Goal: Find specific page/section

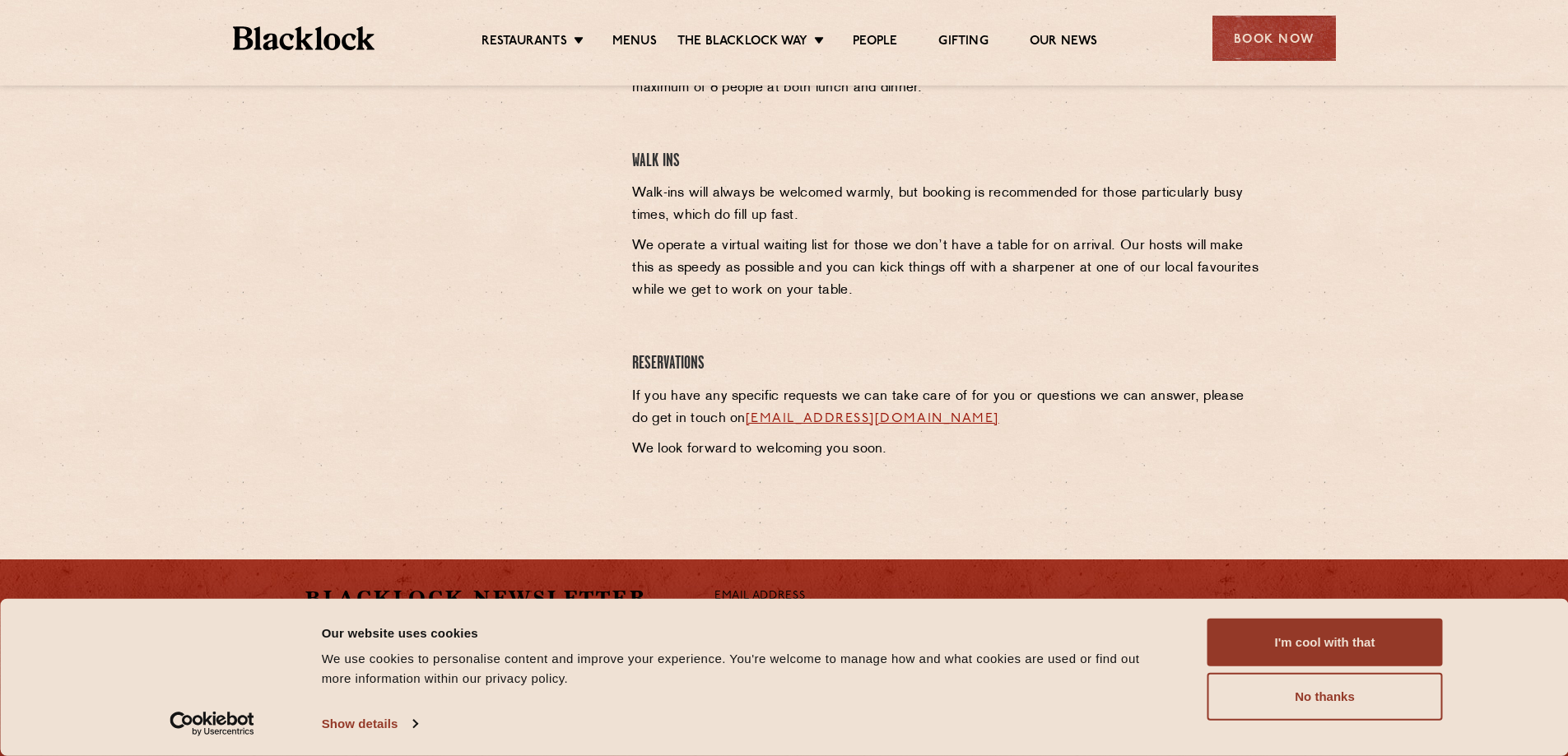
scroll to position [741, 0]
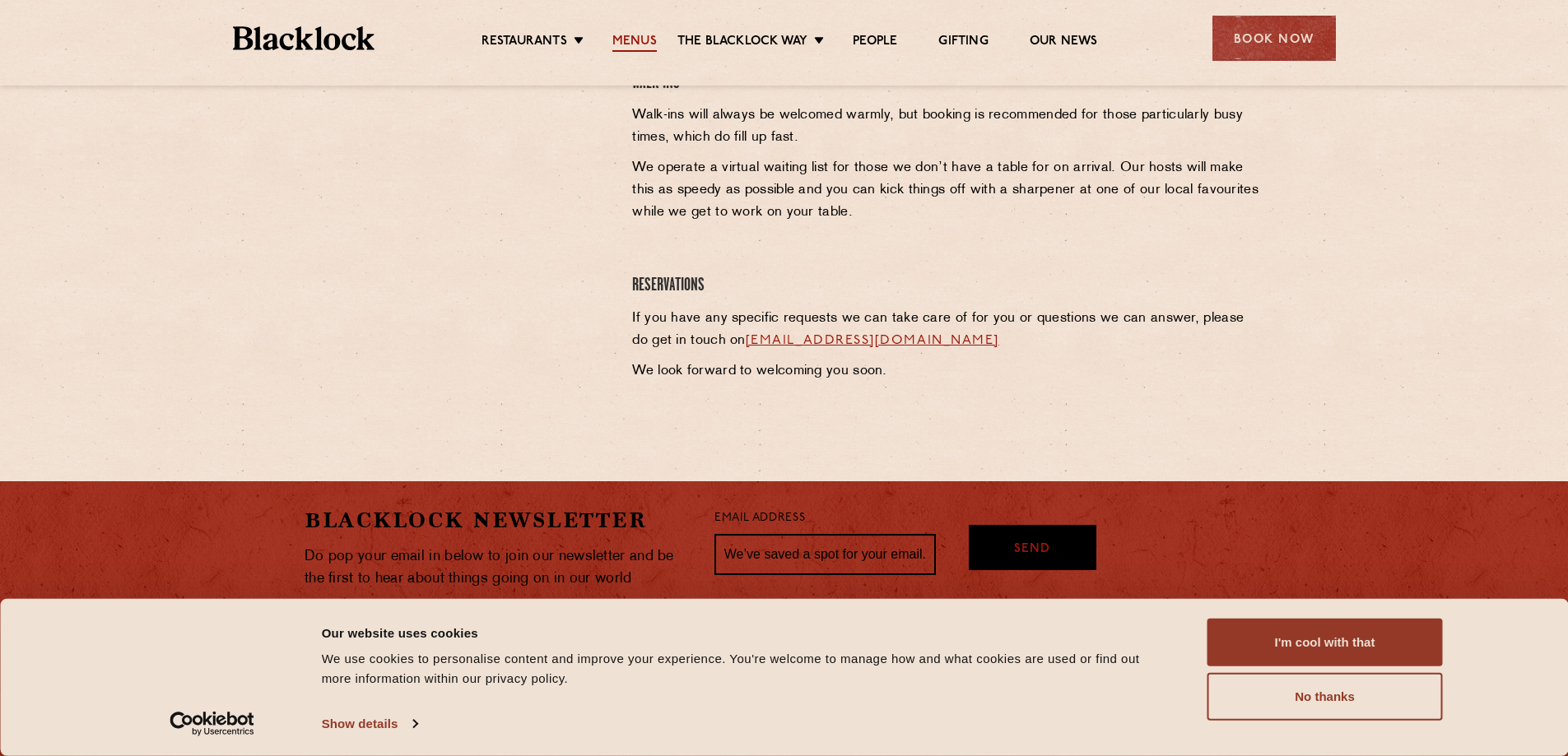
click at [636, 42] on link "Menus" at bounding box center [633, 42] width 44 height 18
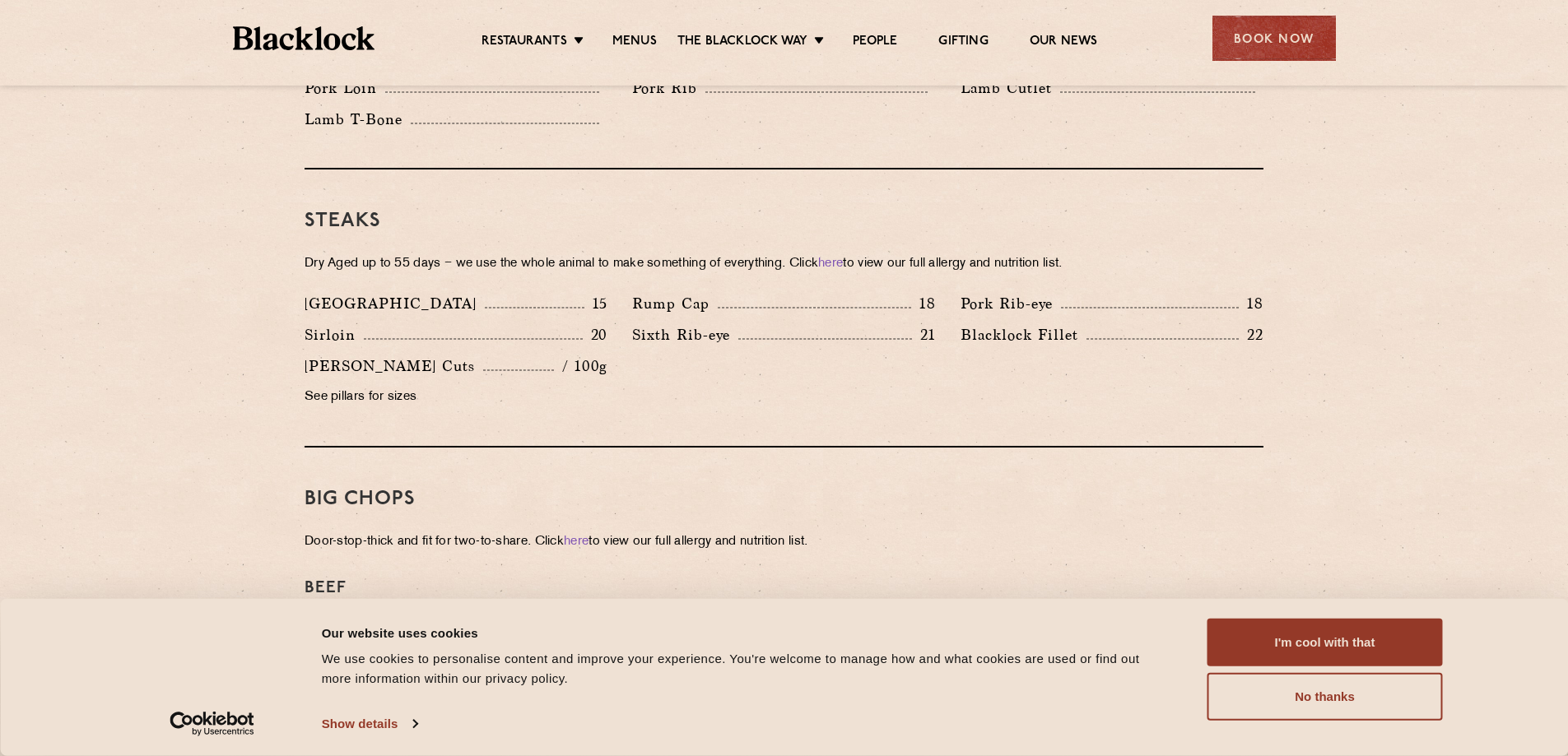
scroll to position [1481, 0]
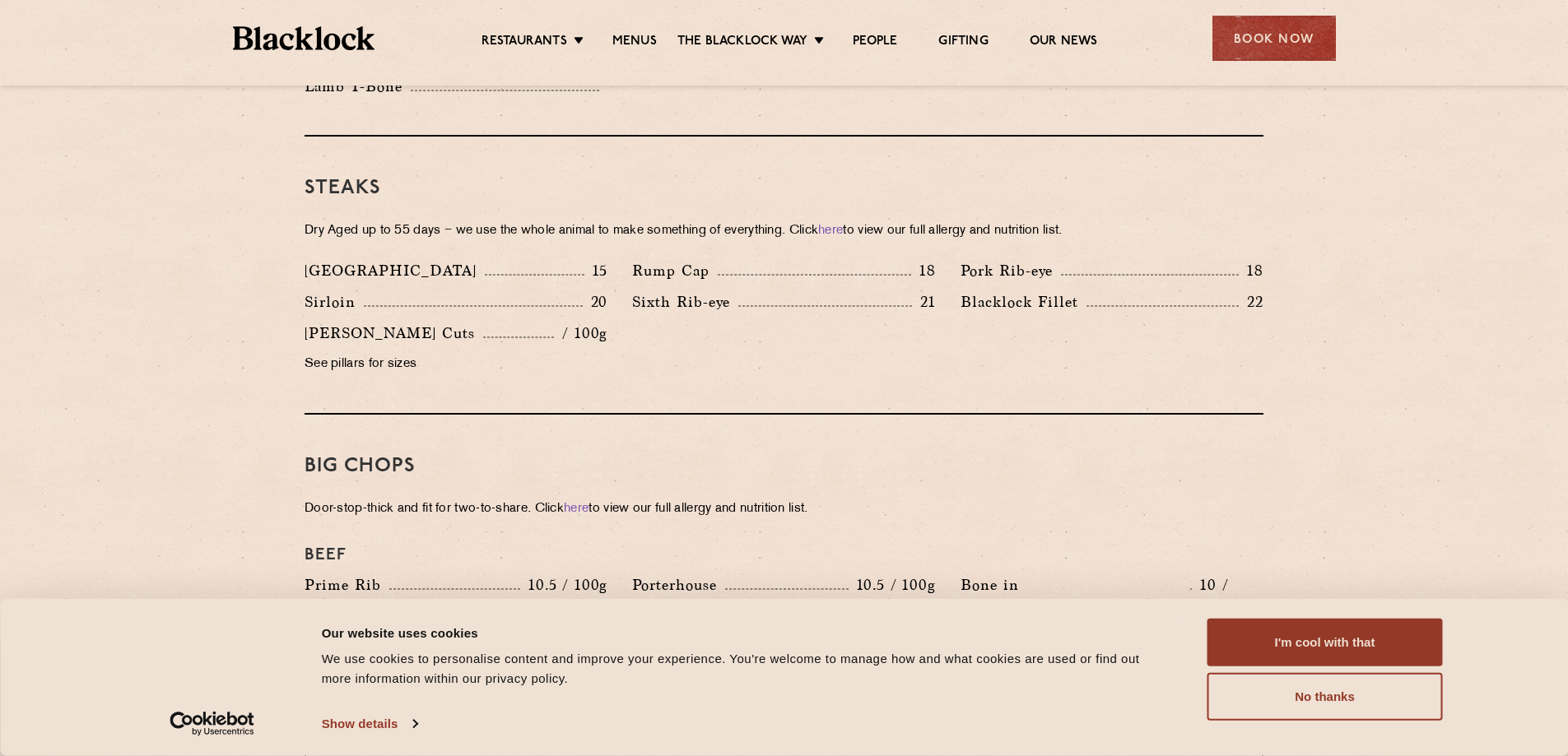
click at [329, 259] on p "Denver" at bounding box center [394, 270] width 181 height 23
copy p "Denver"
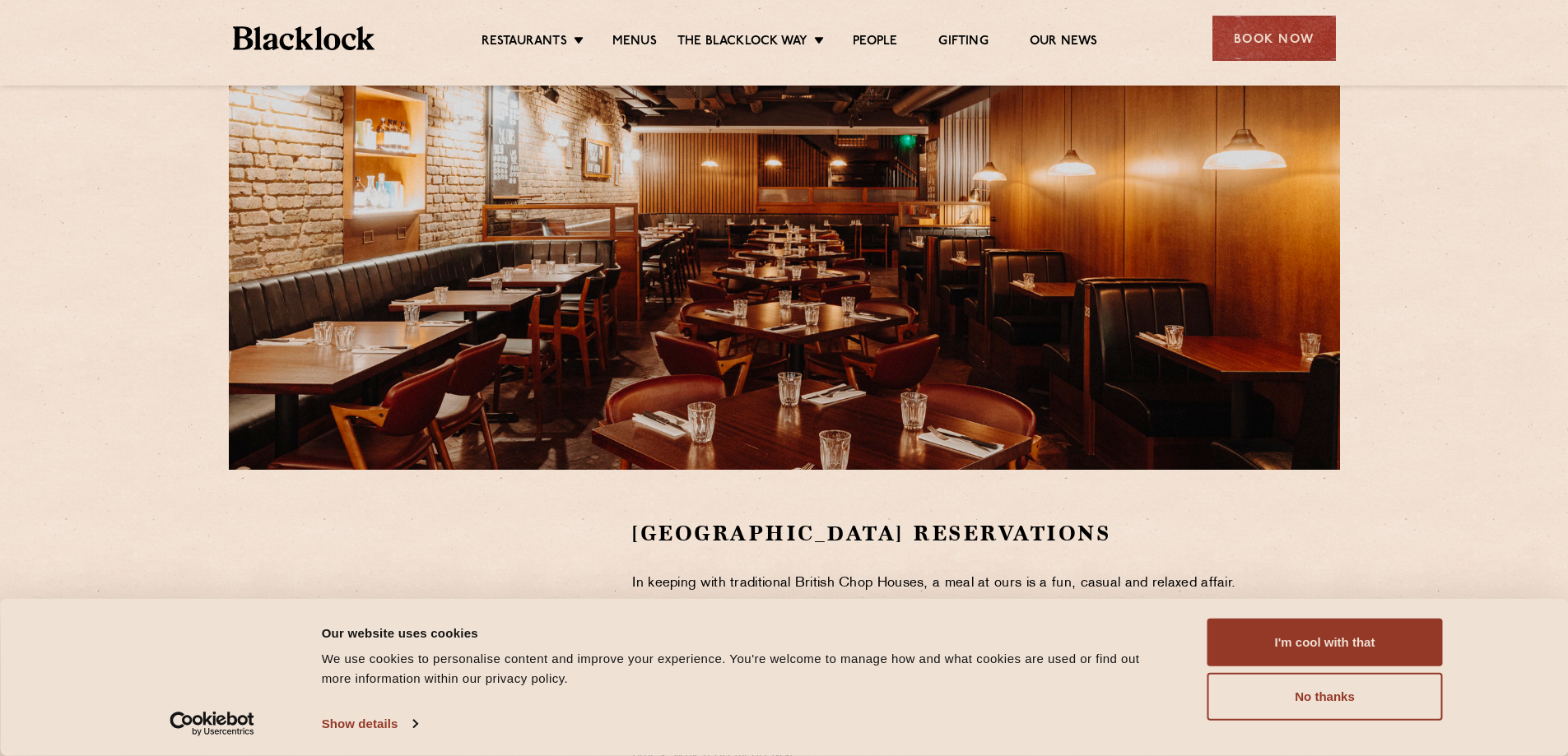
scroll to position [247, 0]
